Goal: Task Accomplishment & Management: Use online tool/utility

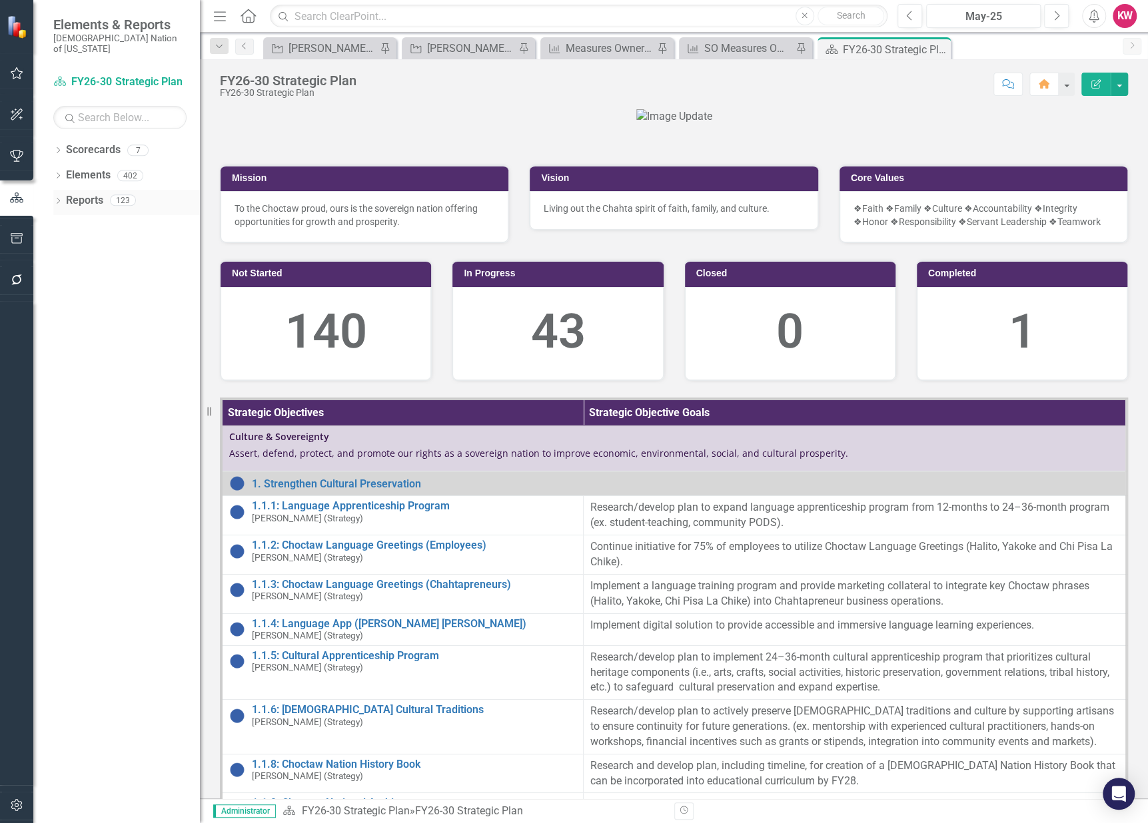
click at [81, 193] on link "Reports" at bounding box center [84, 200] width 37 height 15
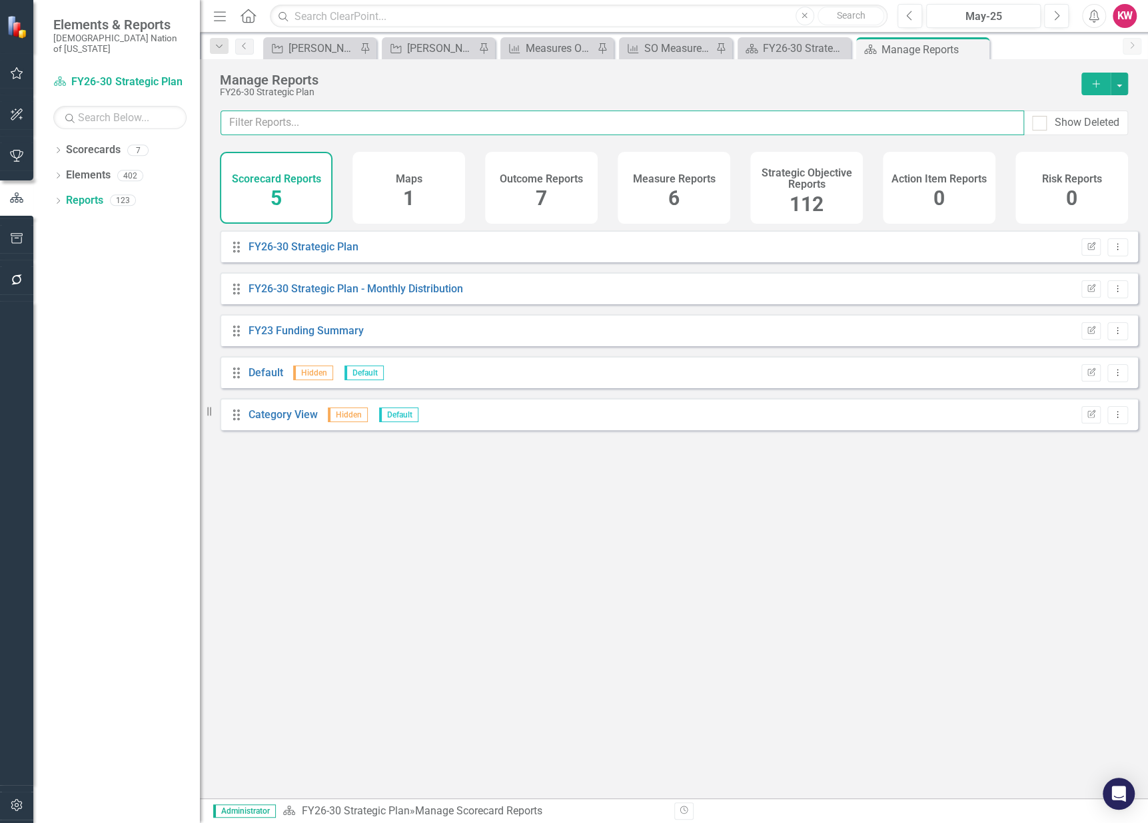
click at [750, 125] on input "text" at bounding box center [621, 123] width 803 height 25
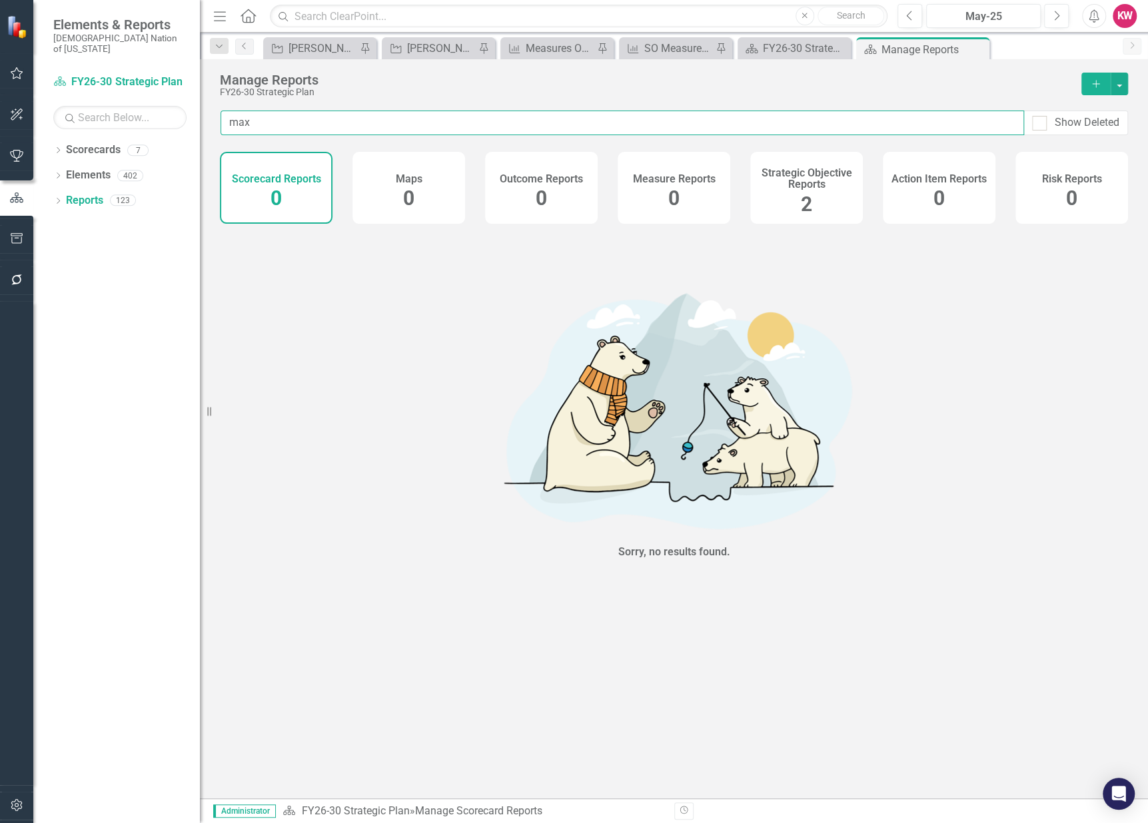
type input "max"
click at [807, 203] on span "2" at bounding box center [806, 203] width 11 height 23
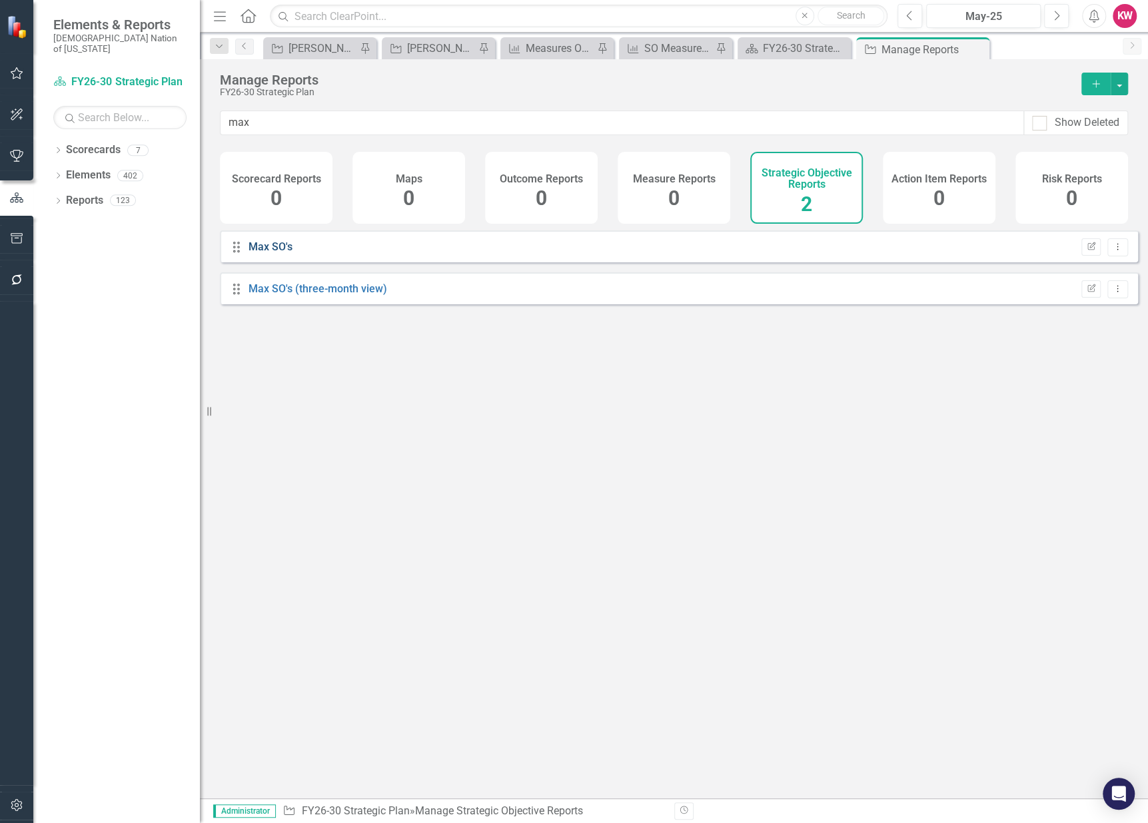
click at [272, 253] on link "Max SO's" at bounding box center [270, 246] width 44 height 13
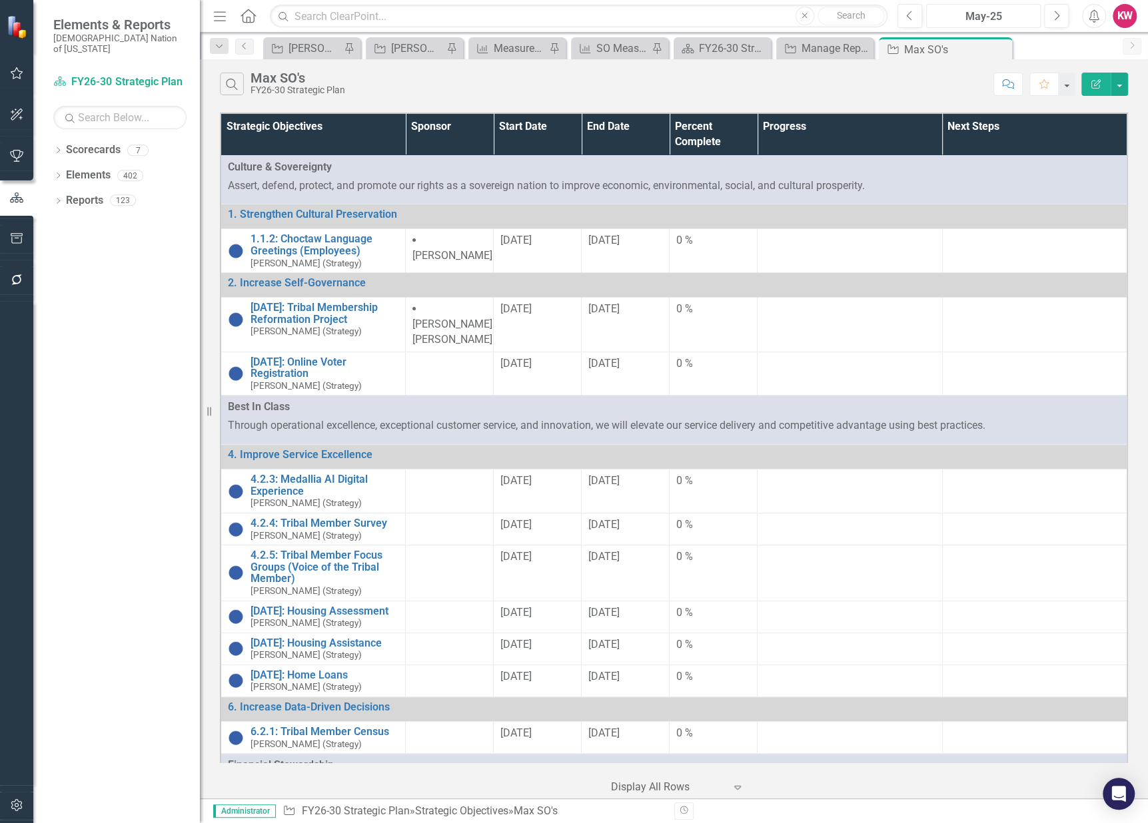
click at [991, 21] on div "May-25" at bounding box center [982, 17] width 105 height 16
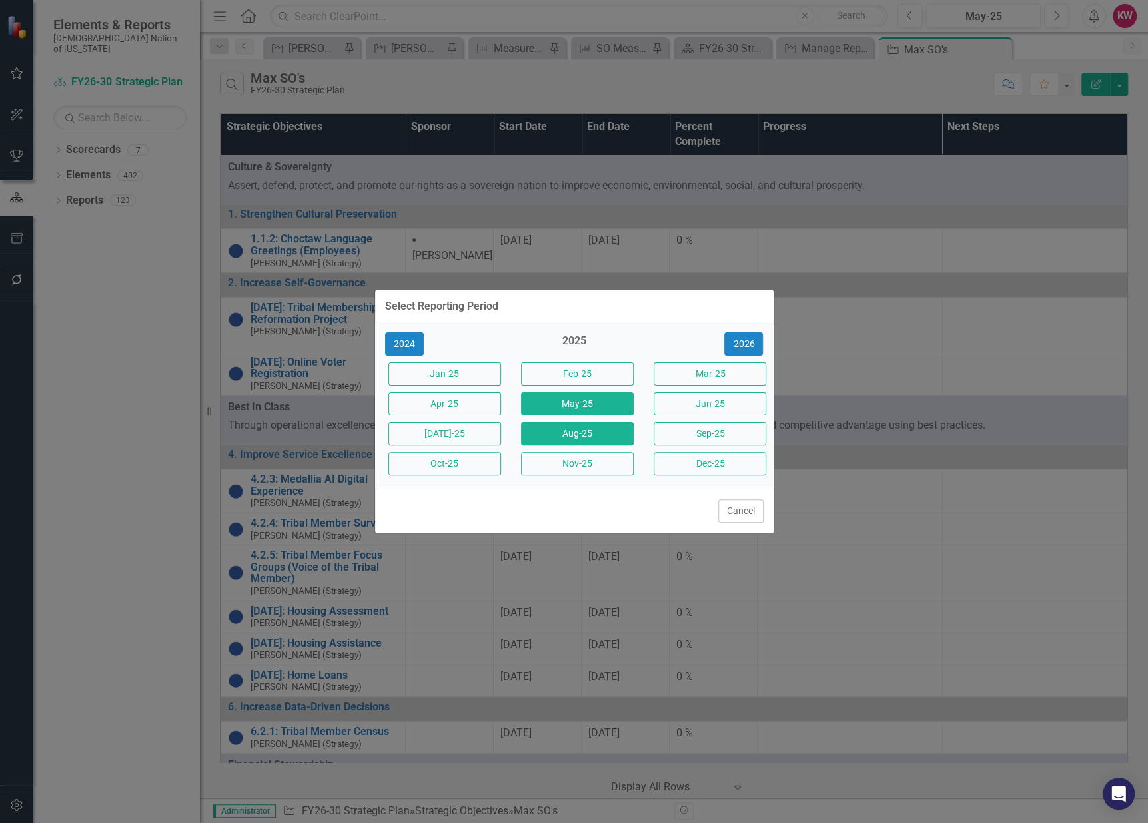
click at [570, 440] on button "Aug-25" at bounding box center [577, 433] width 113 height 23
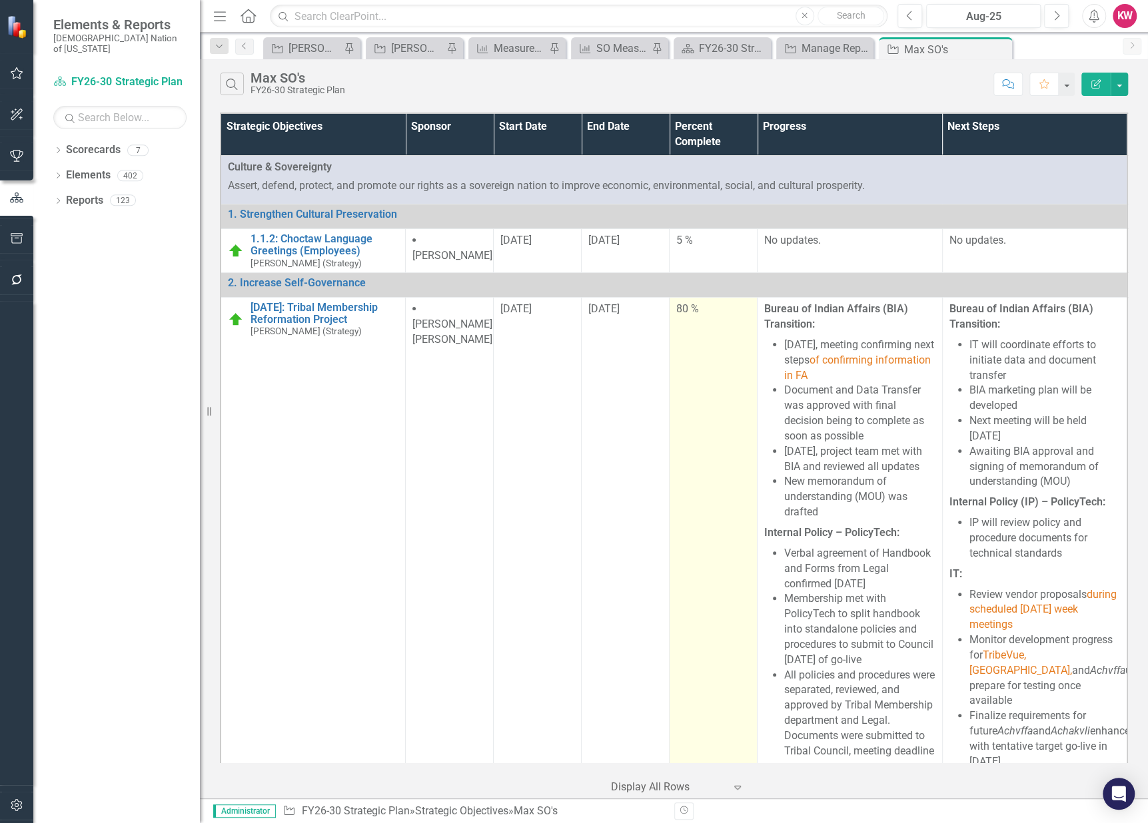
scroll to position [74, 0]
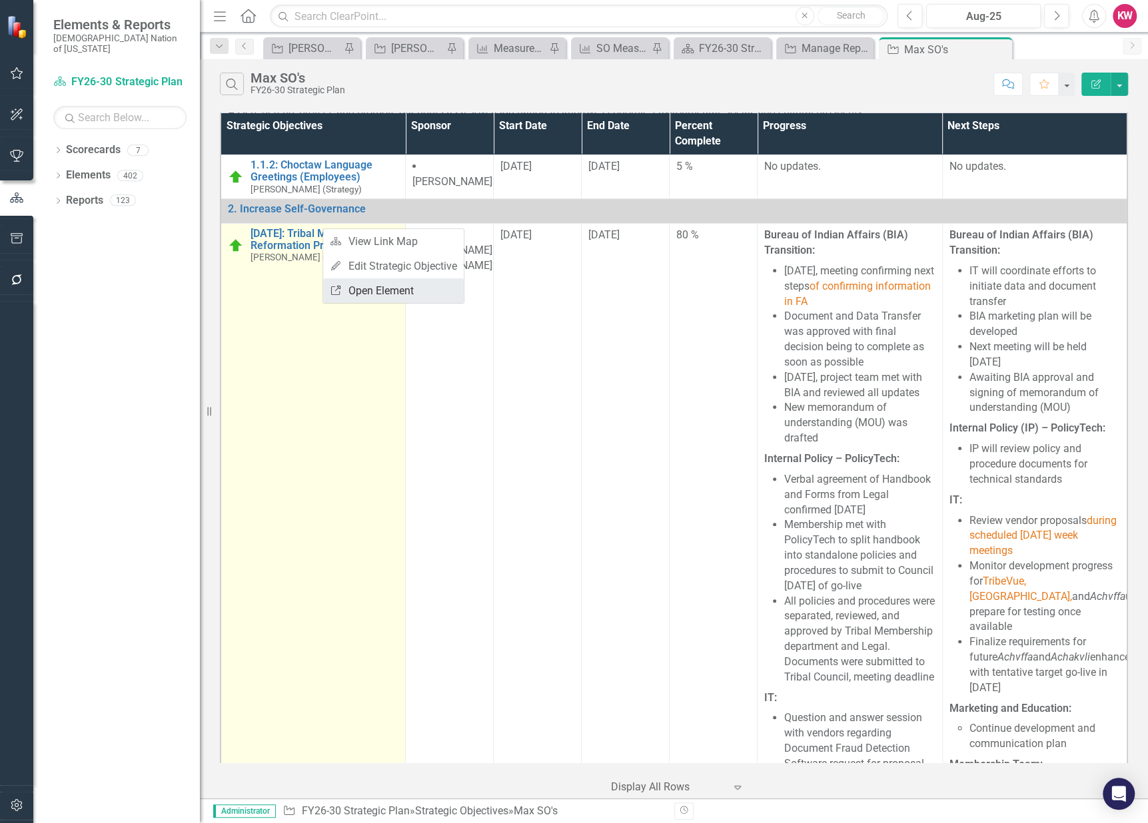
click at [372, 297] on link "Link Open Element" at bounding box center [393, 290] width 141 height 25
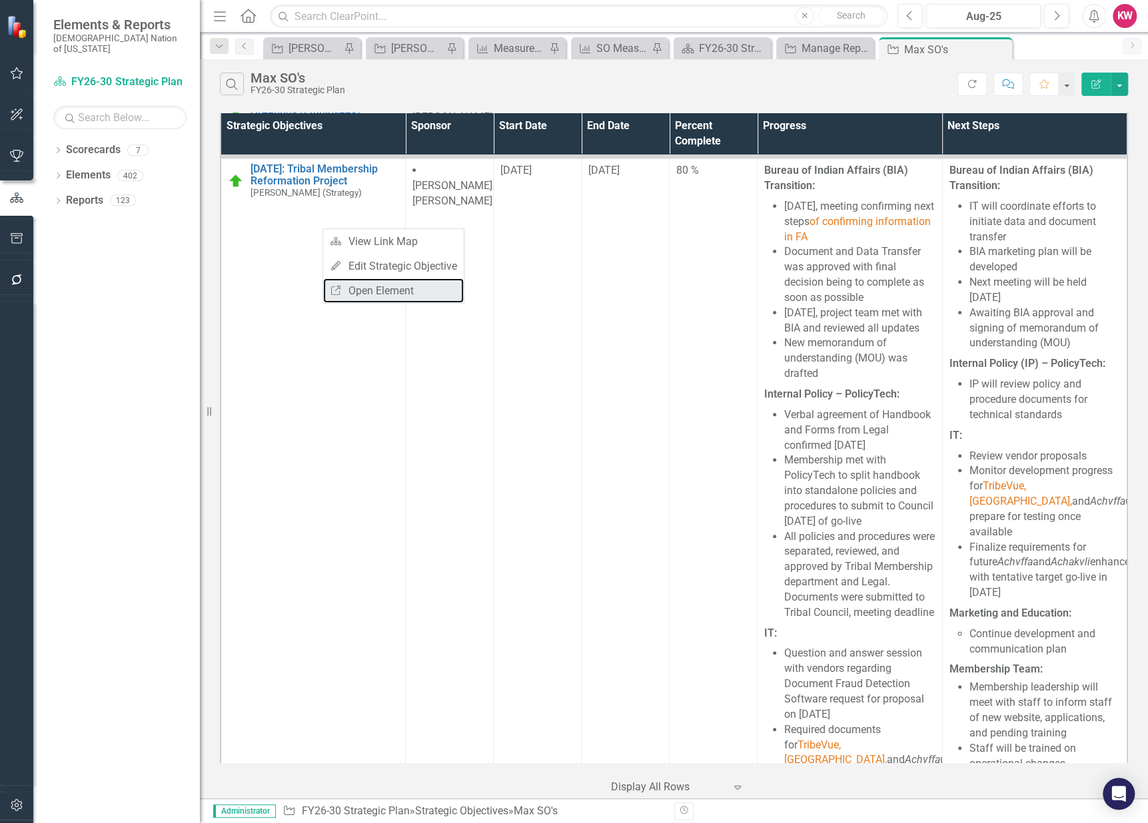
scroll to position [0, 0]
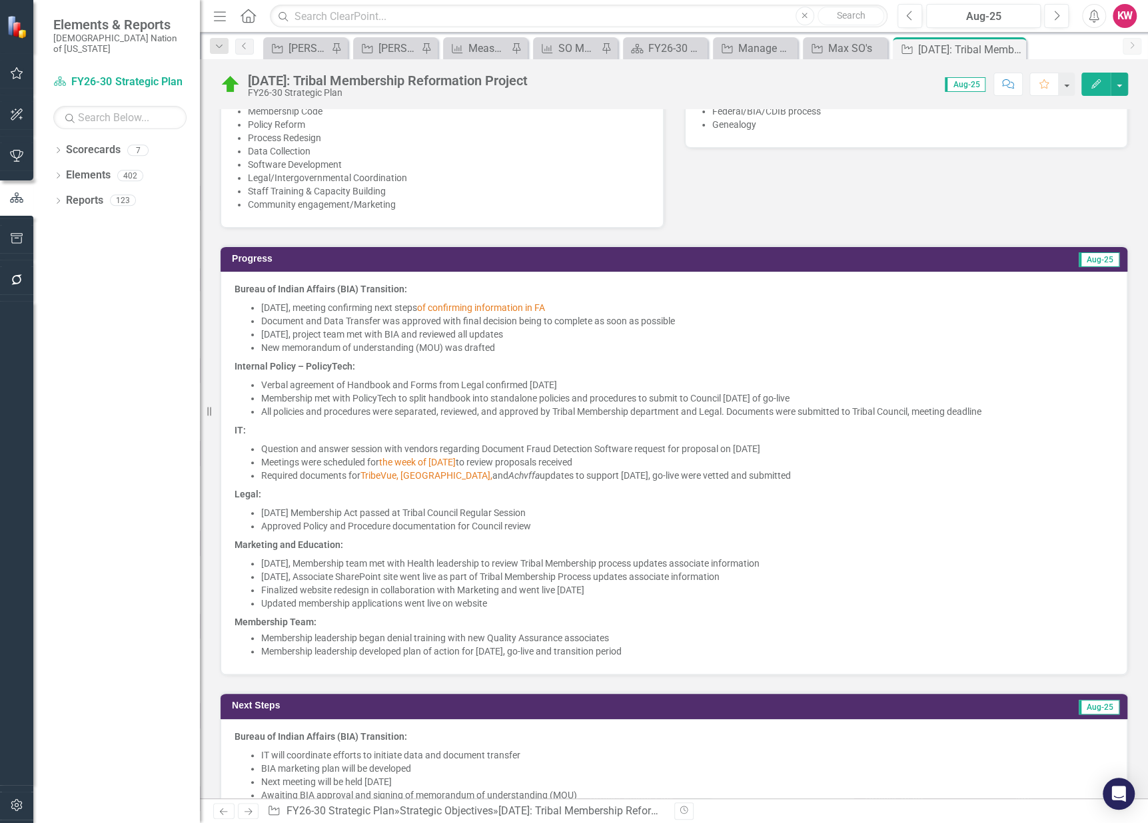
scroll to position [444, 0]
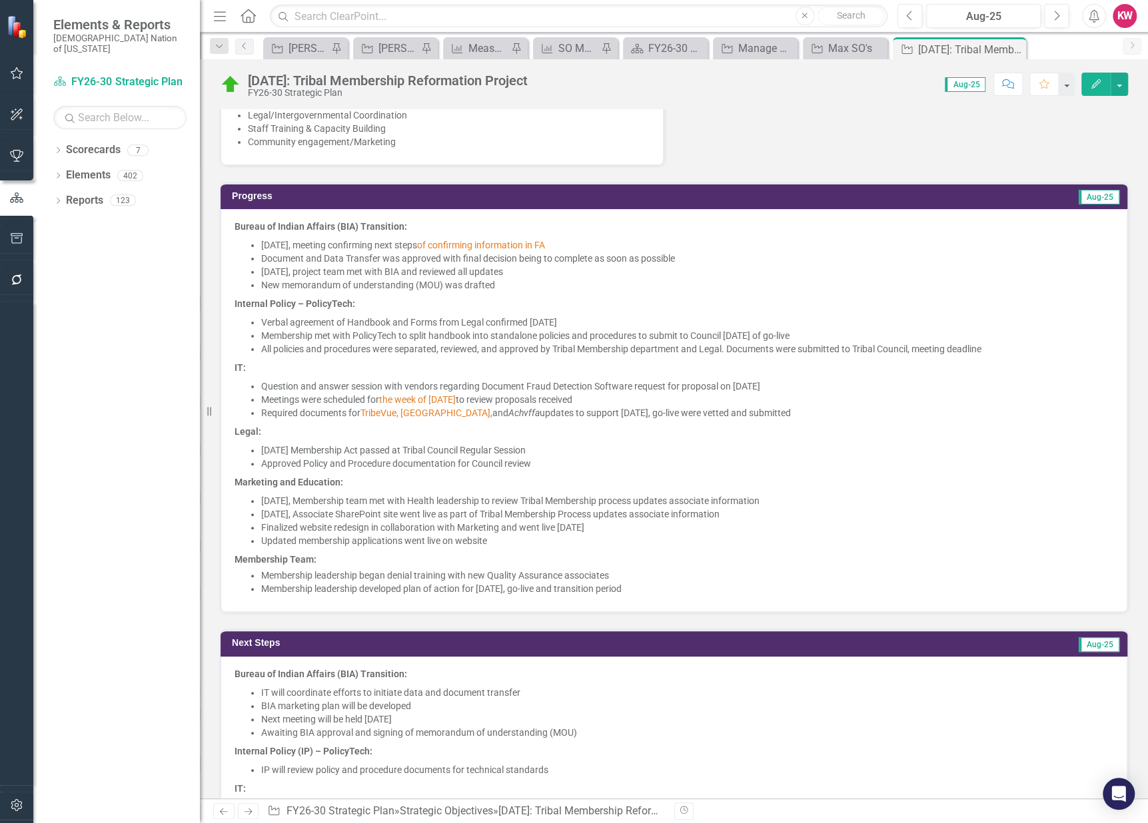
click at [539, 396] on li "Meetings were scheduled for the week of [DATE] to review proposals received" at bounding box center [687, 399] width 852 height 13
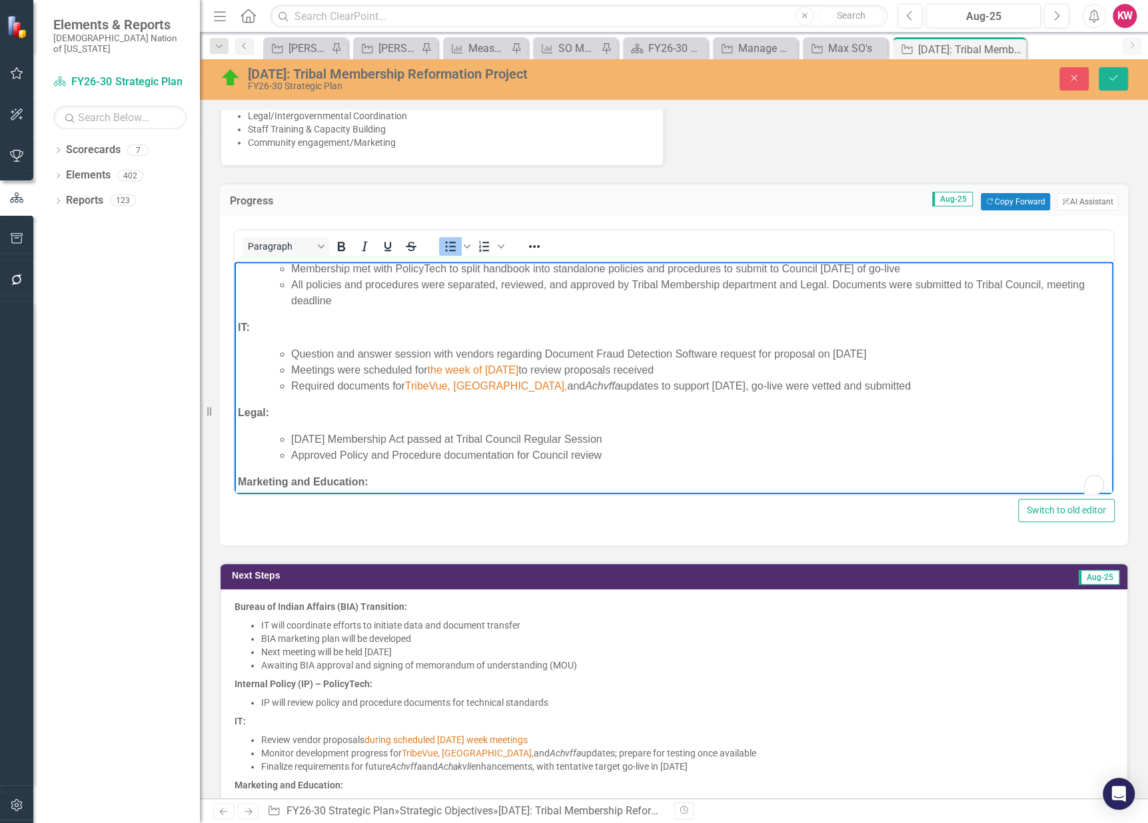
scroll to position [148, 0]
drag, startPoint x: 678, startPoint y: 369, endPoint x: 286, endPoint y: 370, distance: 392.3
click at [286, 370] on ul "Question and answer session with vendors regarding Document Fraud Detection Sof…" at bounding box center [686, 370] width 845 height 48
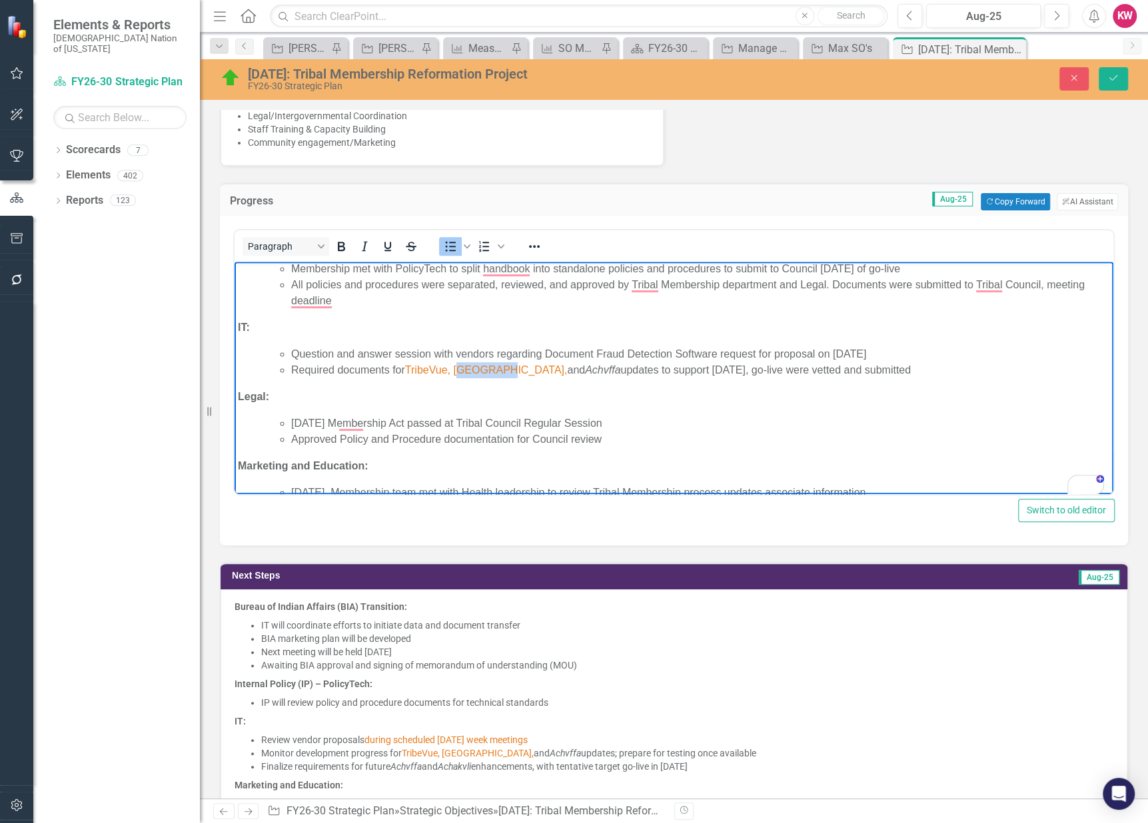
drag, startPoint x: 456, startPoint y: 368, endPoint x: 499, endPoint y: 370, distance: 42.7
click at [499, 370] on span "TribeVue, [GEOGRAPHIC_DATA]," at bounding box center [486, 369] width 163 height 11
copy span "Aponaklo"
click at [561, 400] on p "Legal:" at bounding box center [674, 397] width 872 height 16
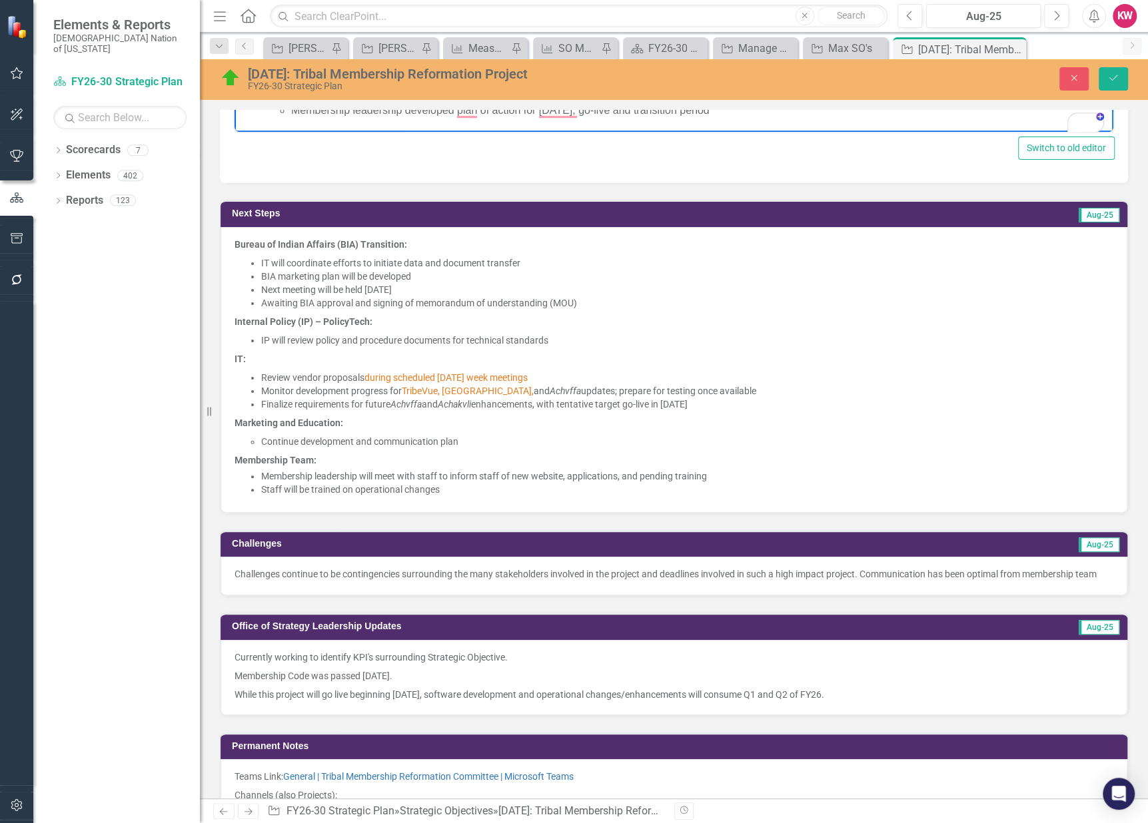
scroll to position [814, 0]
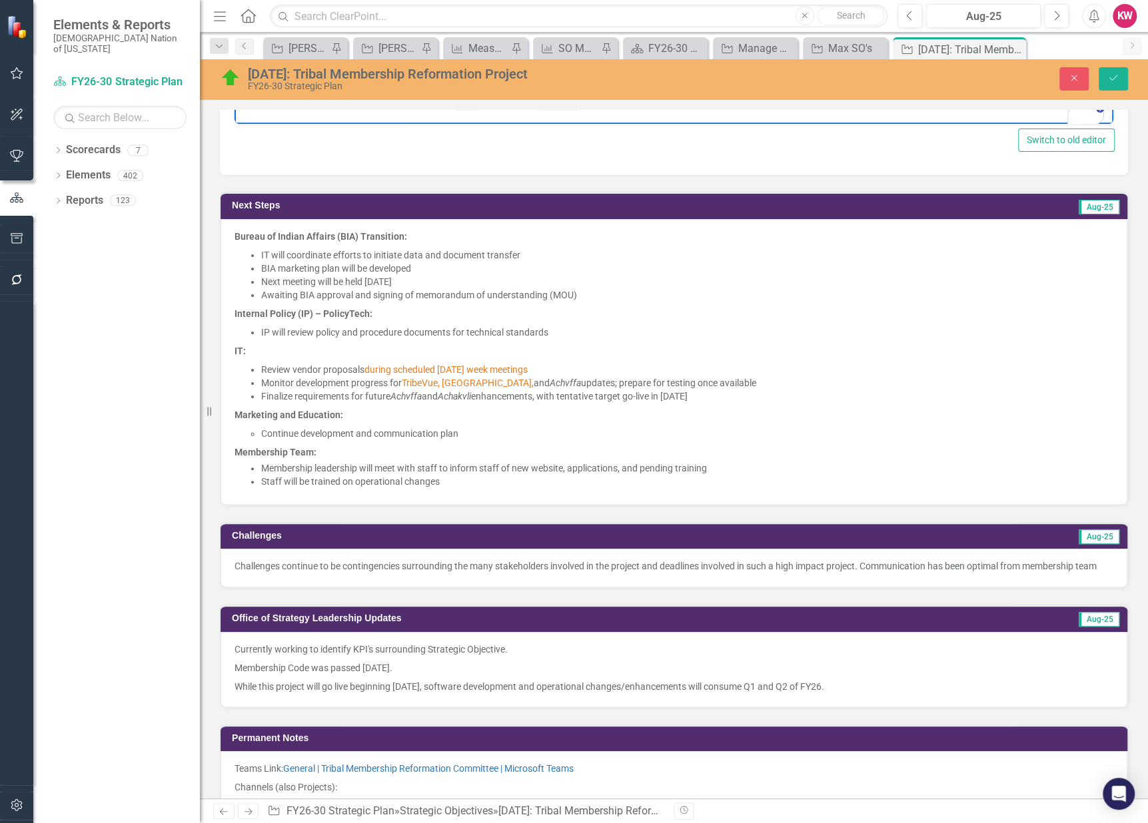
click at [318, 368] on p "Review vendor proposals during scheduled [DATE] week meetings" at bounding box center [687, 369] width 852 height 13
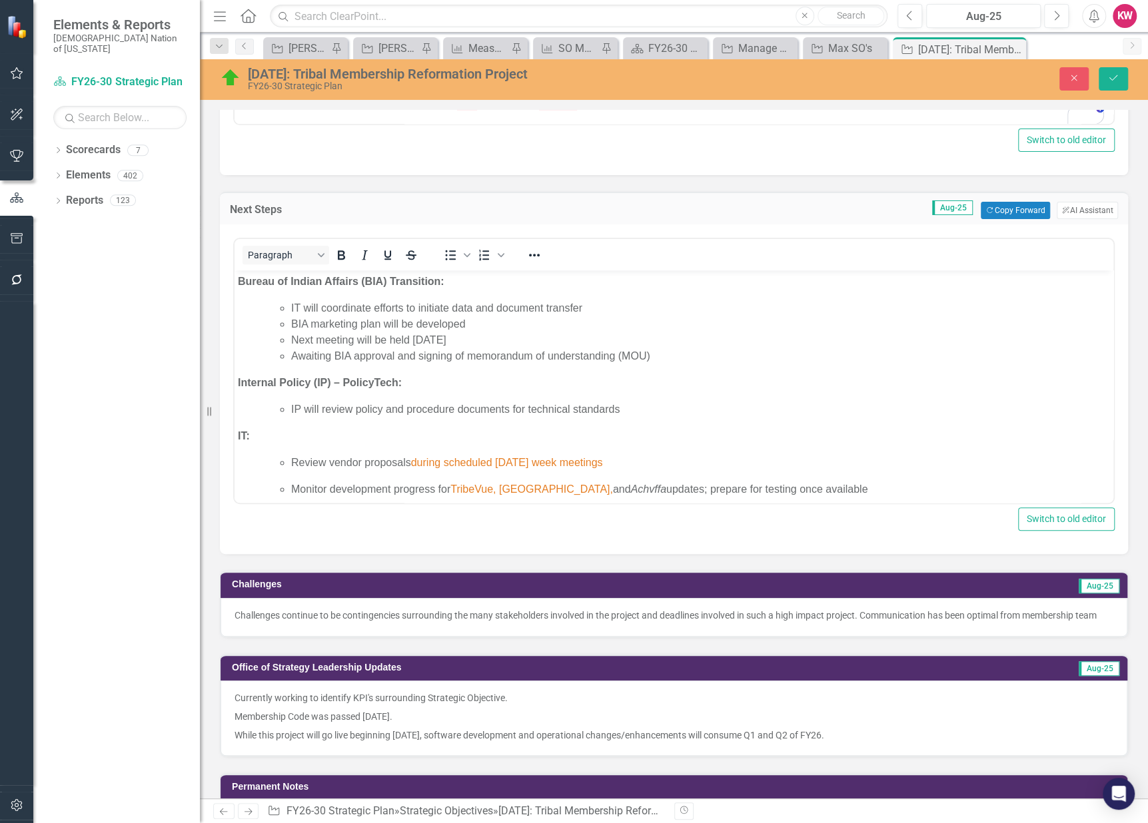
scroll to position [0, 0]
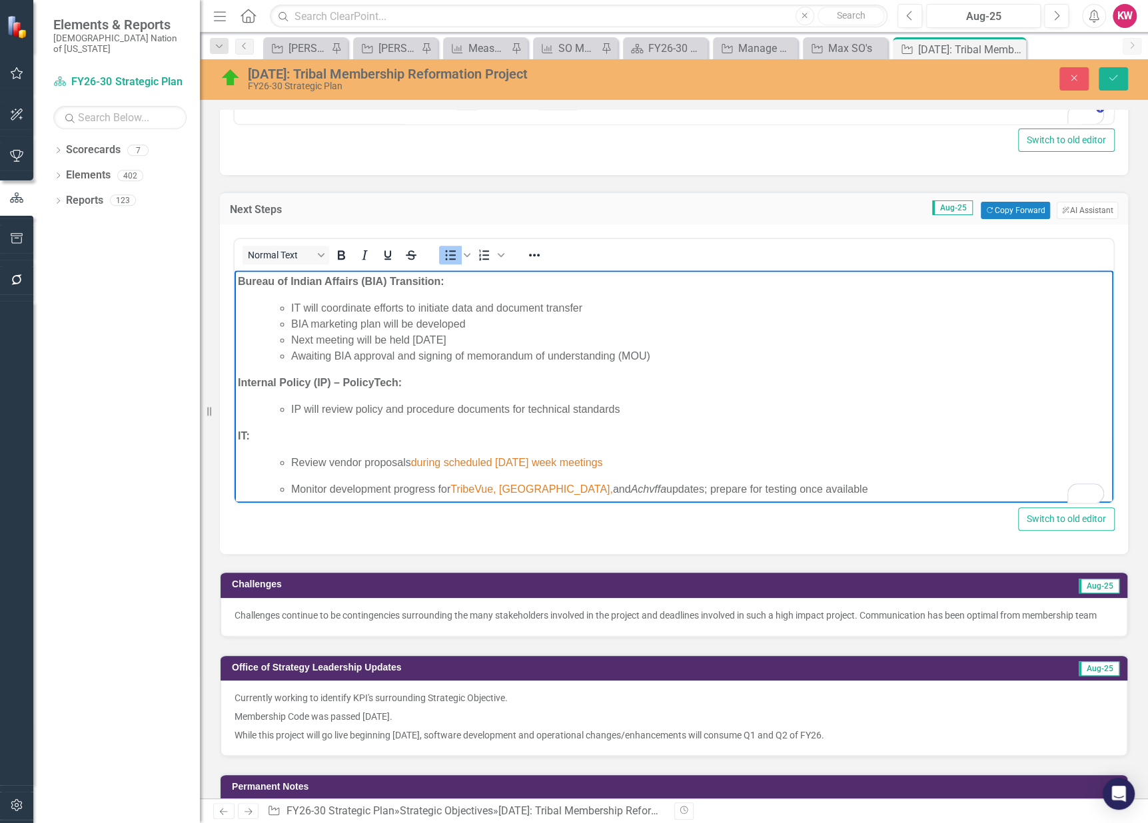
drag, startPoint x: 412, startPoint y: 462, endPoint x: 627, endPoint y: 462, distance: 214.5
click at [627, 462] on p "Review vendor proposals during scheduled [DATE] week meetings" at bounding box center [700, 463] width 819 height 16
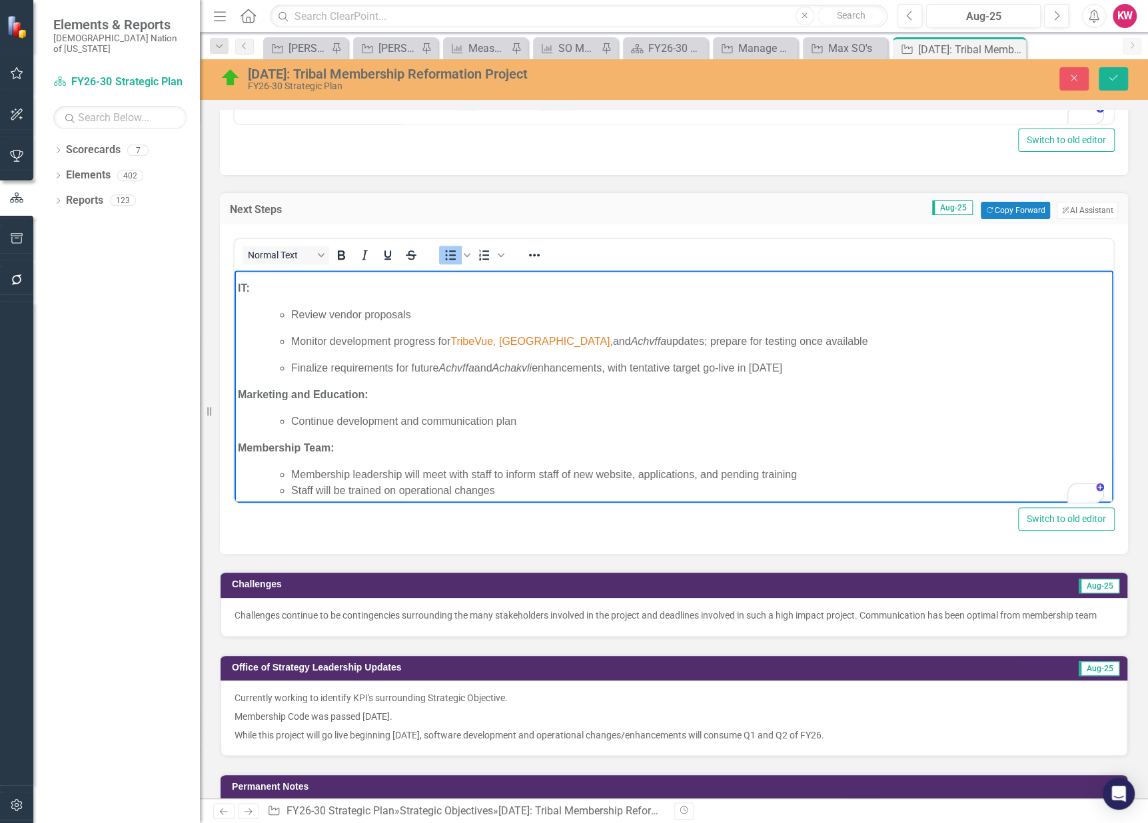
scroll to position [149, 0]
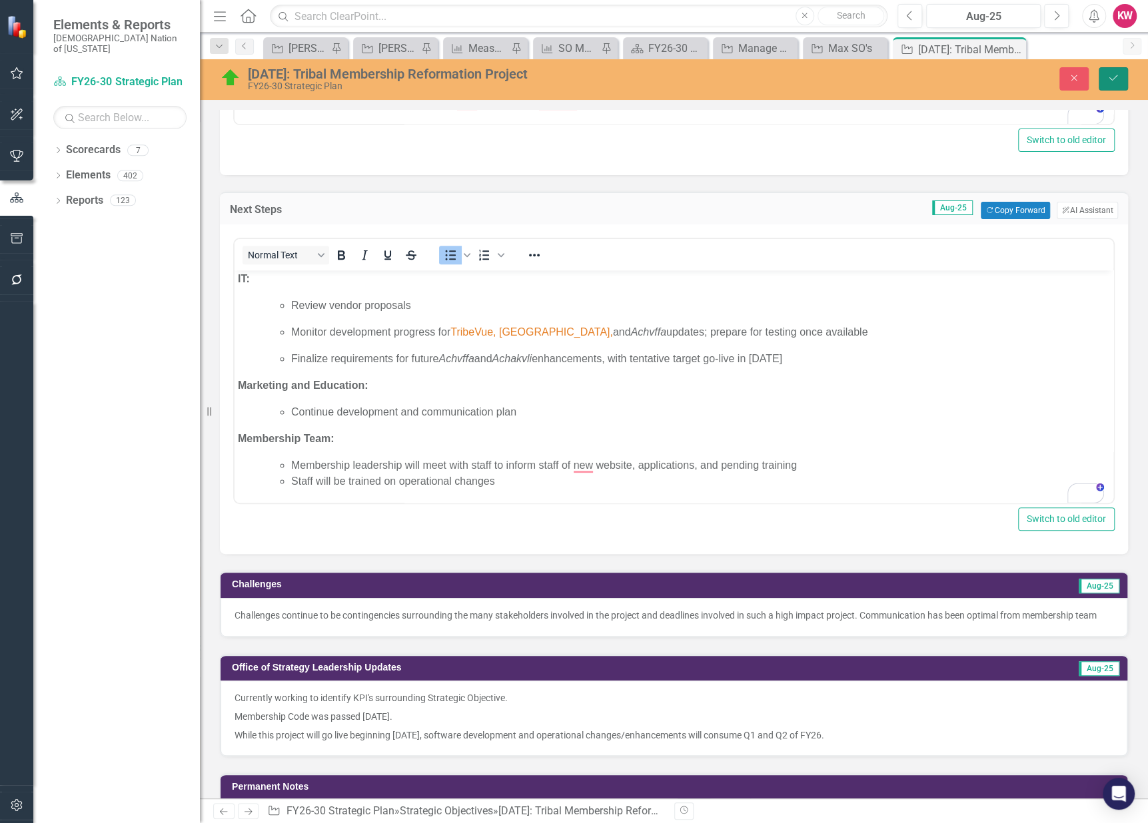
click at [1109, 72] on button "Save" at bounding box center [1112, 78] width 29 height 23
